Goal: Register for event/course

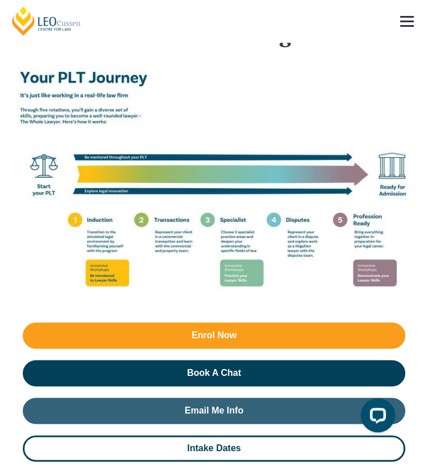
scroll to position [2711, 0]
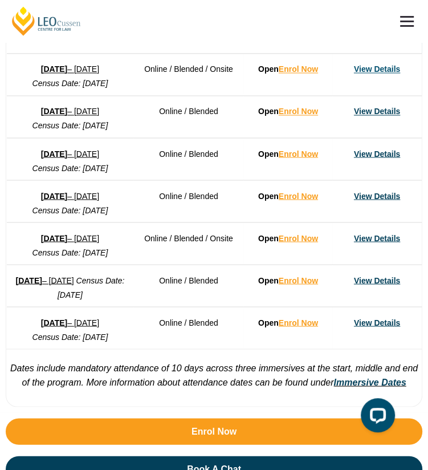
scroll to position [919, 0]
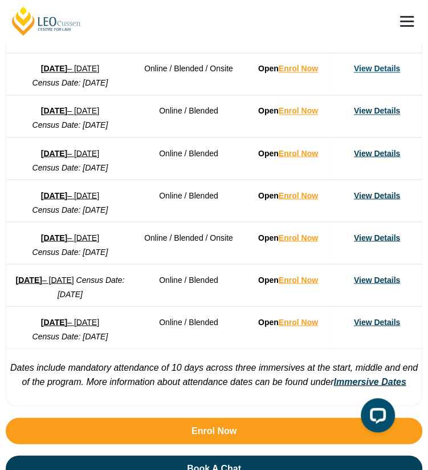
click at [42, 284] on strong "21 September 2026" at bounding box center [28, 279] width 26 height 9
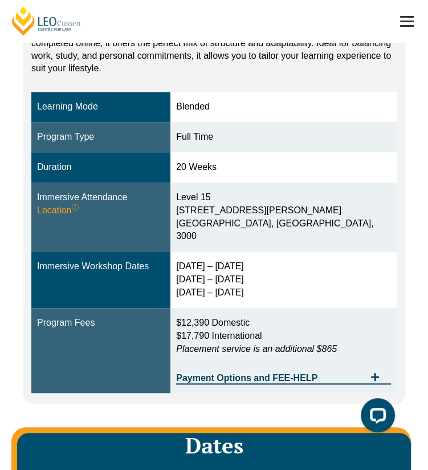
scroll to position [237, 0]
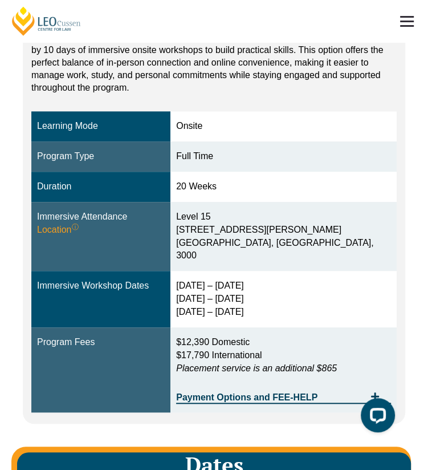
scroll to position [231, 0]
